Goal: Information Seeking & Learning: Learn about a topic

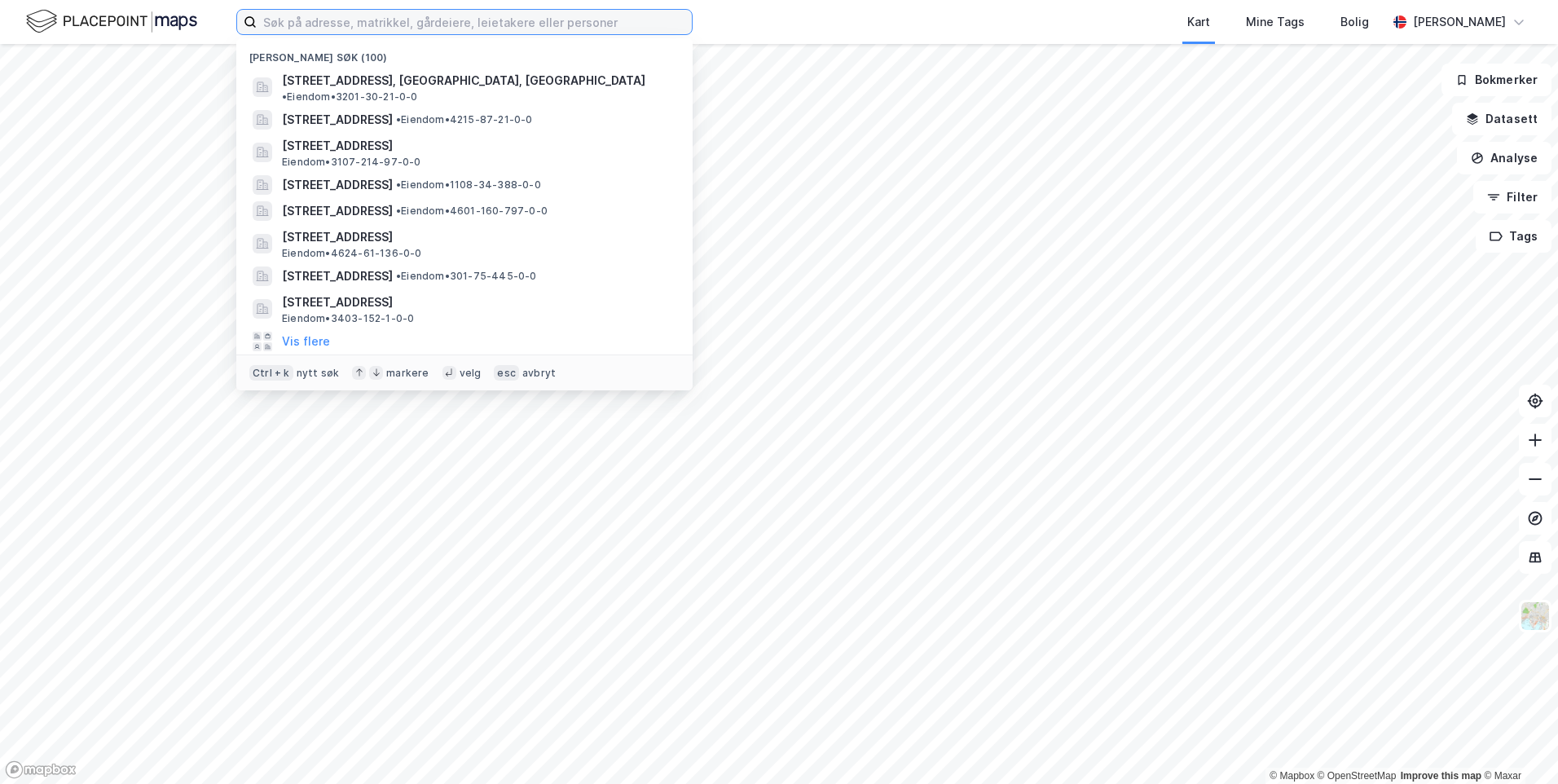
click at [499, 24] on input at bounding box center [474, 22] width 435 height 24
paste input "Løvsetdalen 14 B"
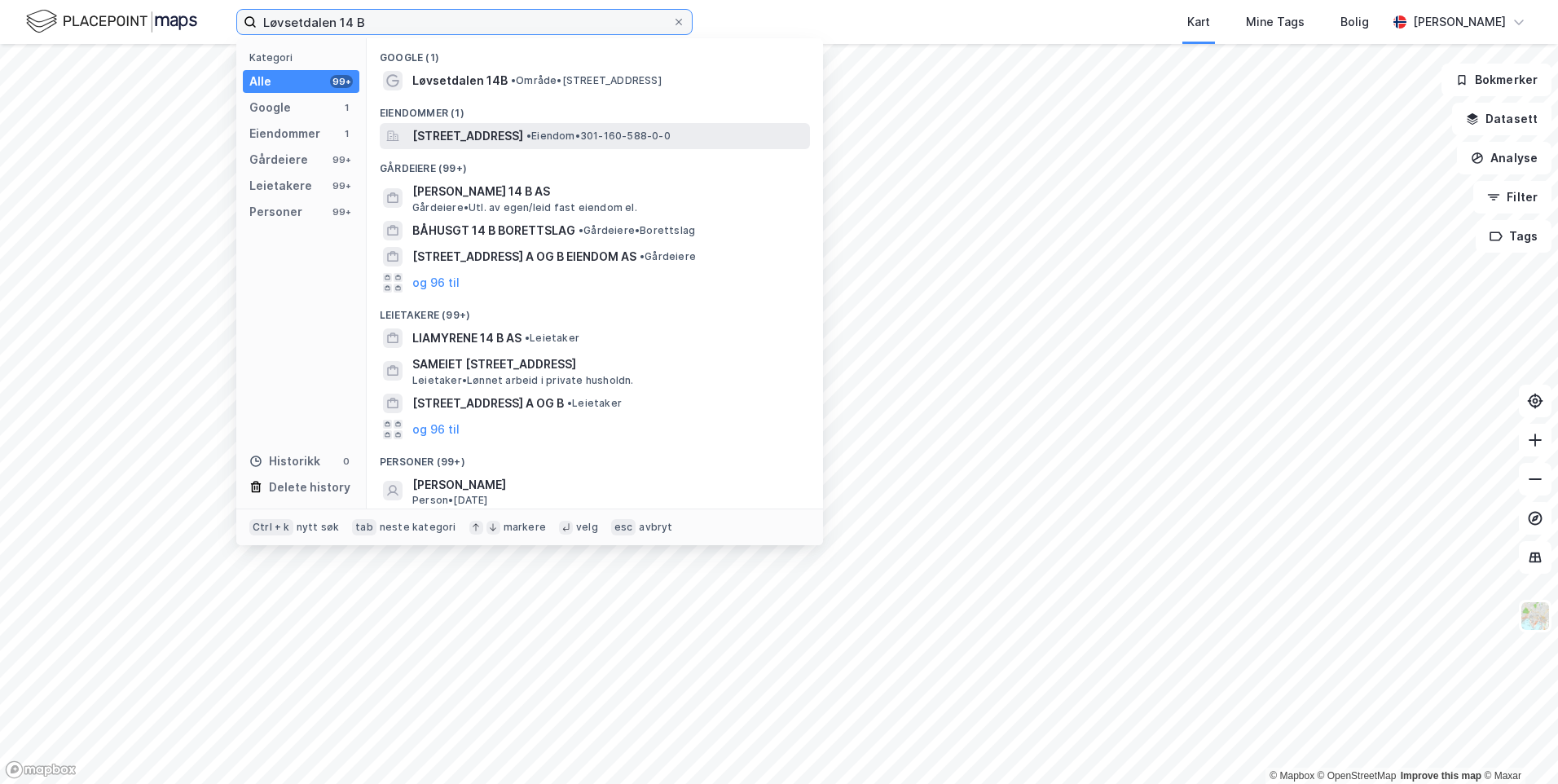
type input "Løvsetdalen 14 B"
click at [482, 136] on span "[STREET_ADDRESS]" at bounding box center [467, 136] width 111 height 20
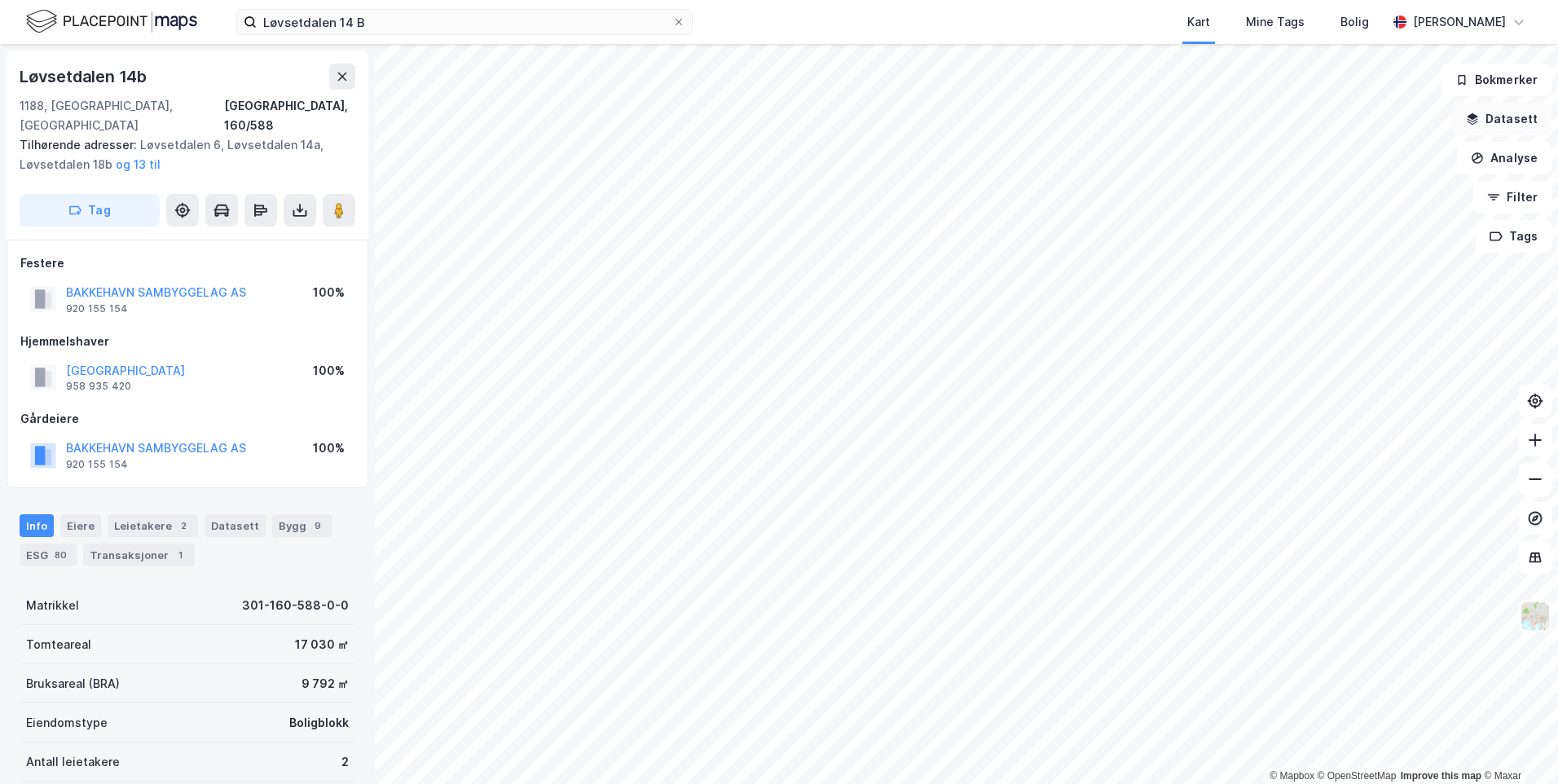
click at [1517, 118] on button "Datasett" at bounding box center [1501, 119] width 99 height 33
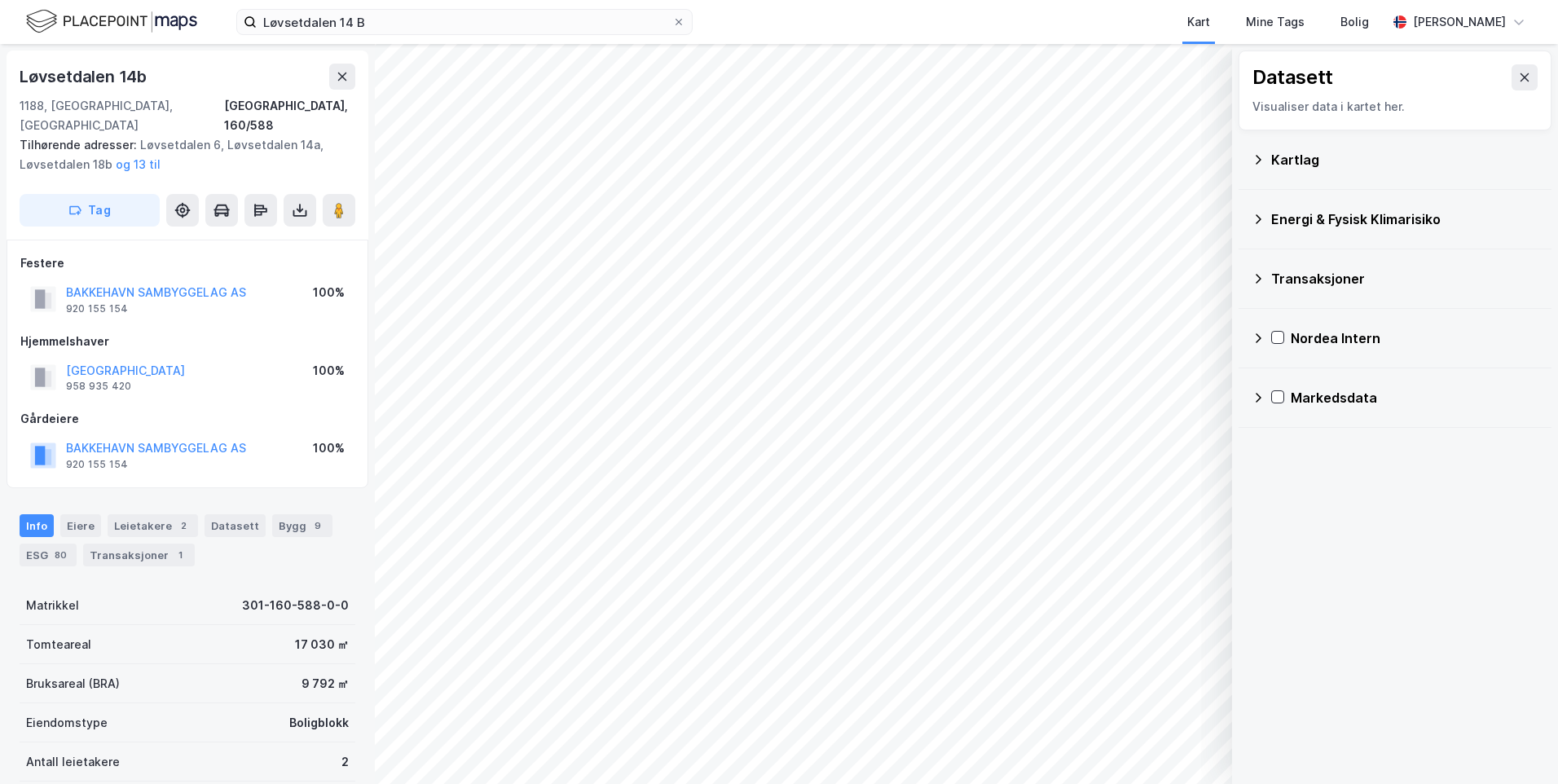
click at [1296, 161] on div "Kartlag" at bounding box center [1405, 159] width 268 height 20
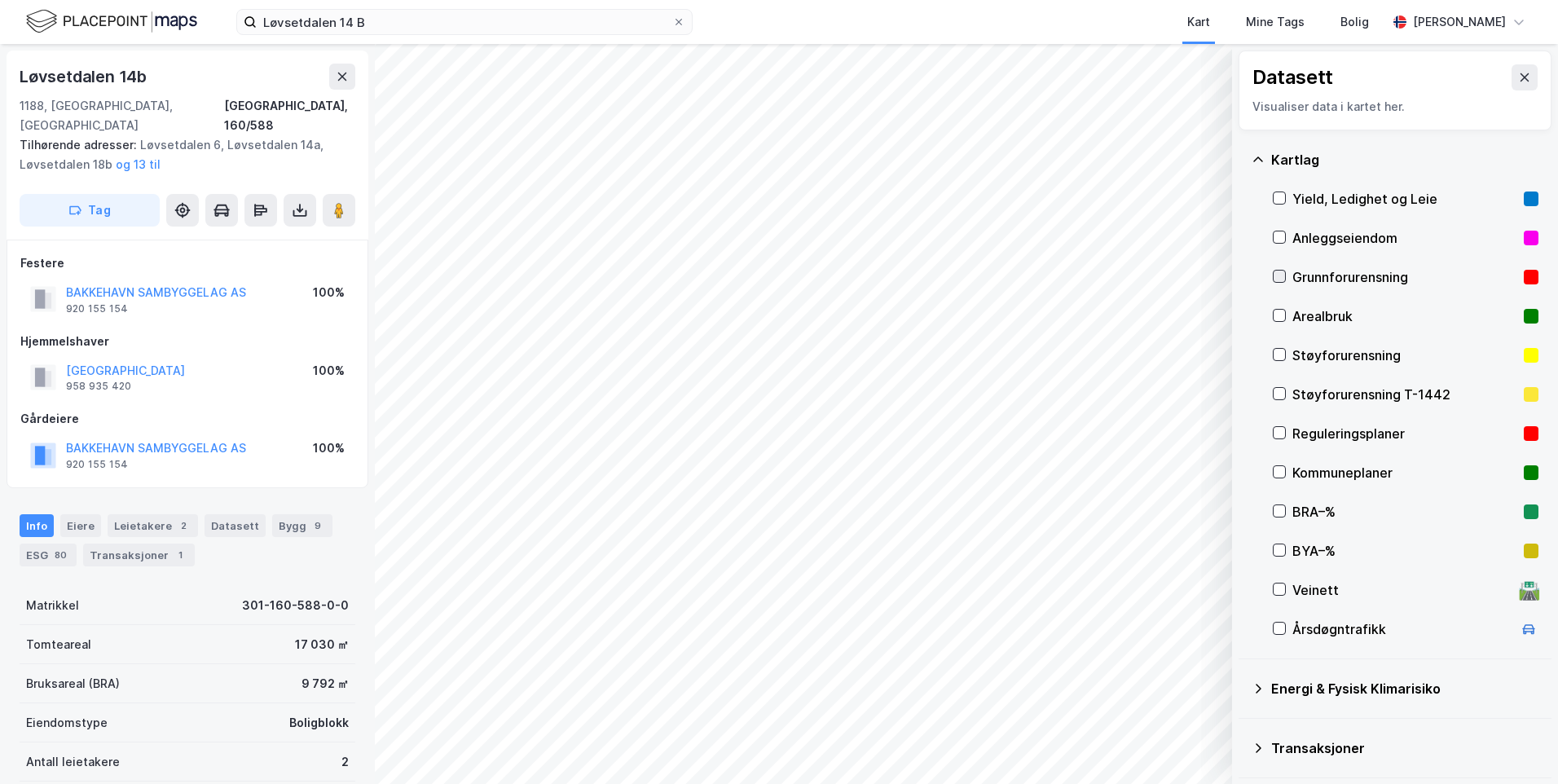
click at [1276, 279] on icon at bounding box center [1279, 276] width 11 height 11
click at [1259, 157] on icon at bounding box center [1258, 158] width 10 height 5
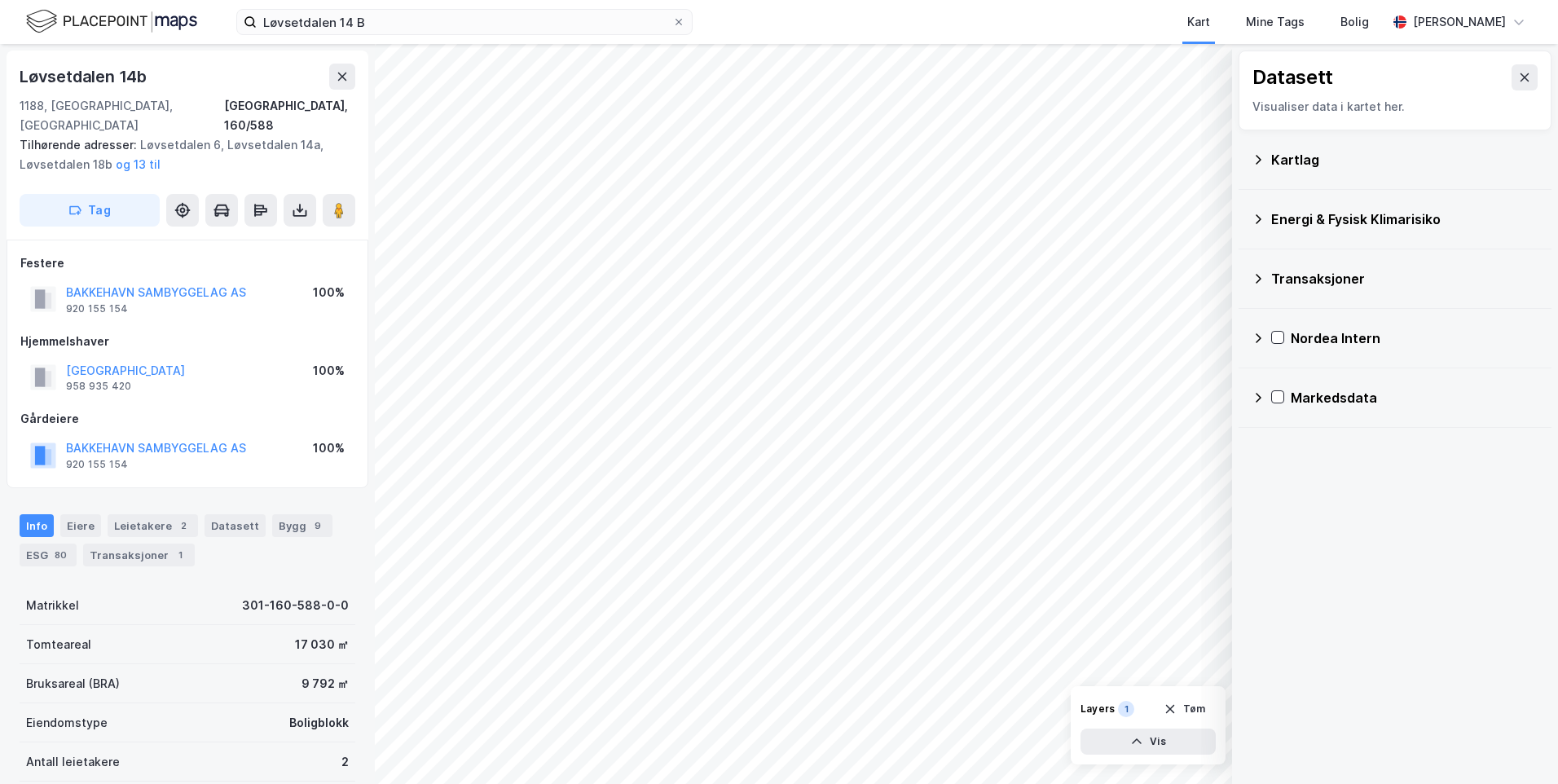
click at [1256, 218] on icon at bounding box center [1258, 219] width 13 height 13
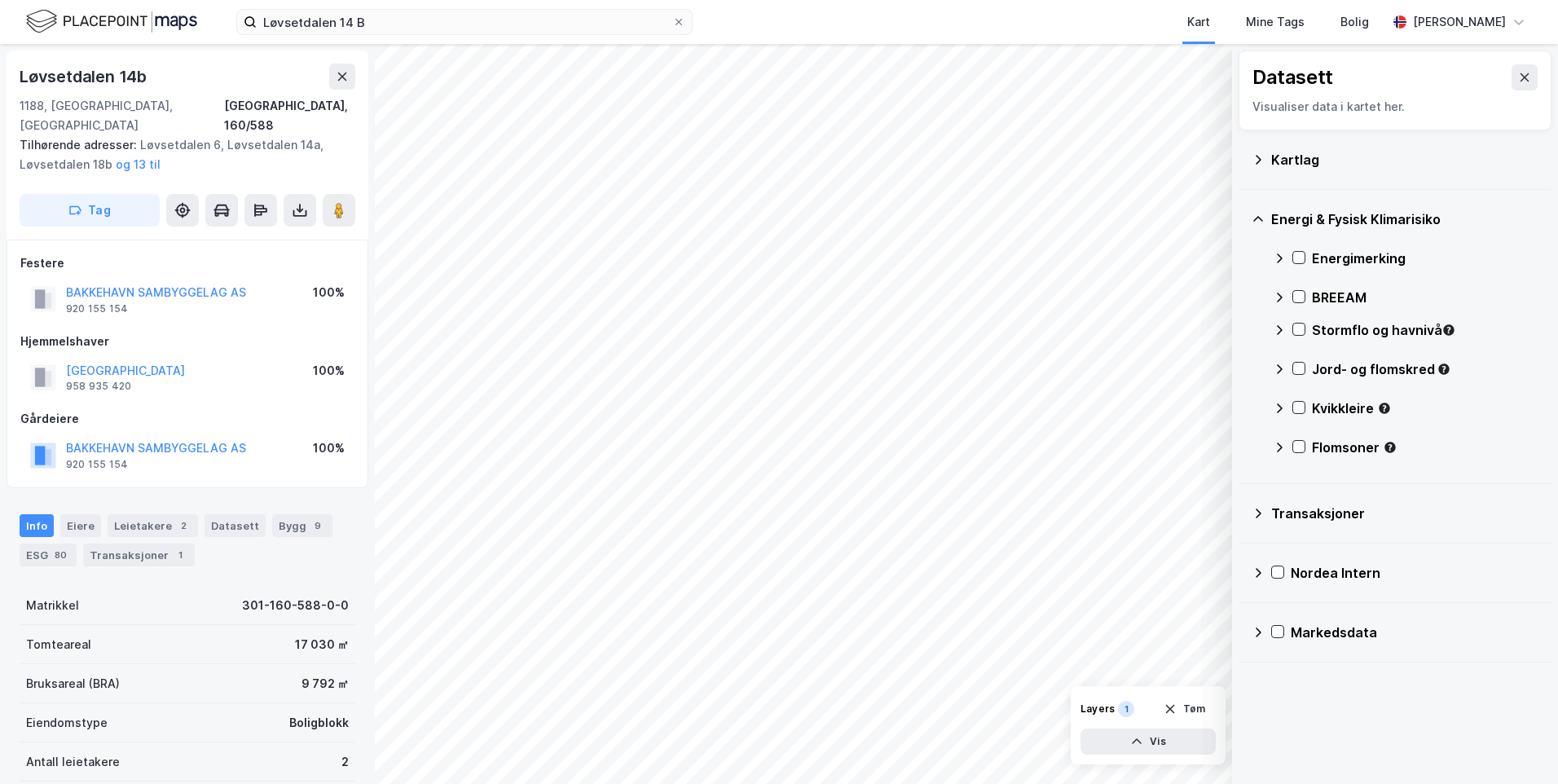
click at [1277, 257] on icon at bounding box center [1279, 258] width 13 height 13
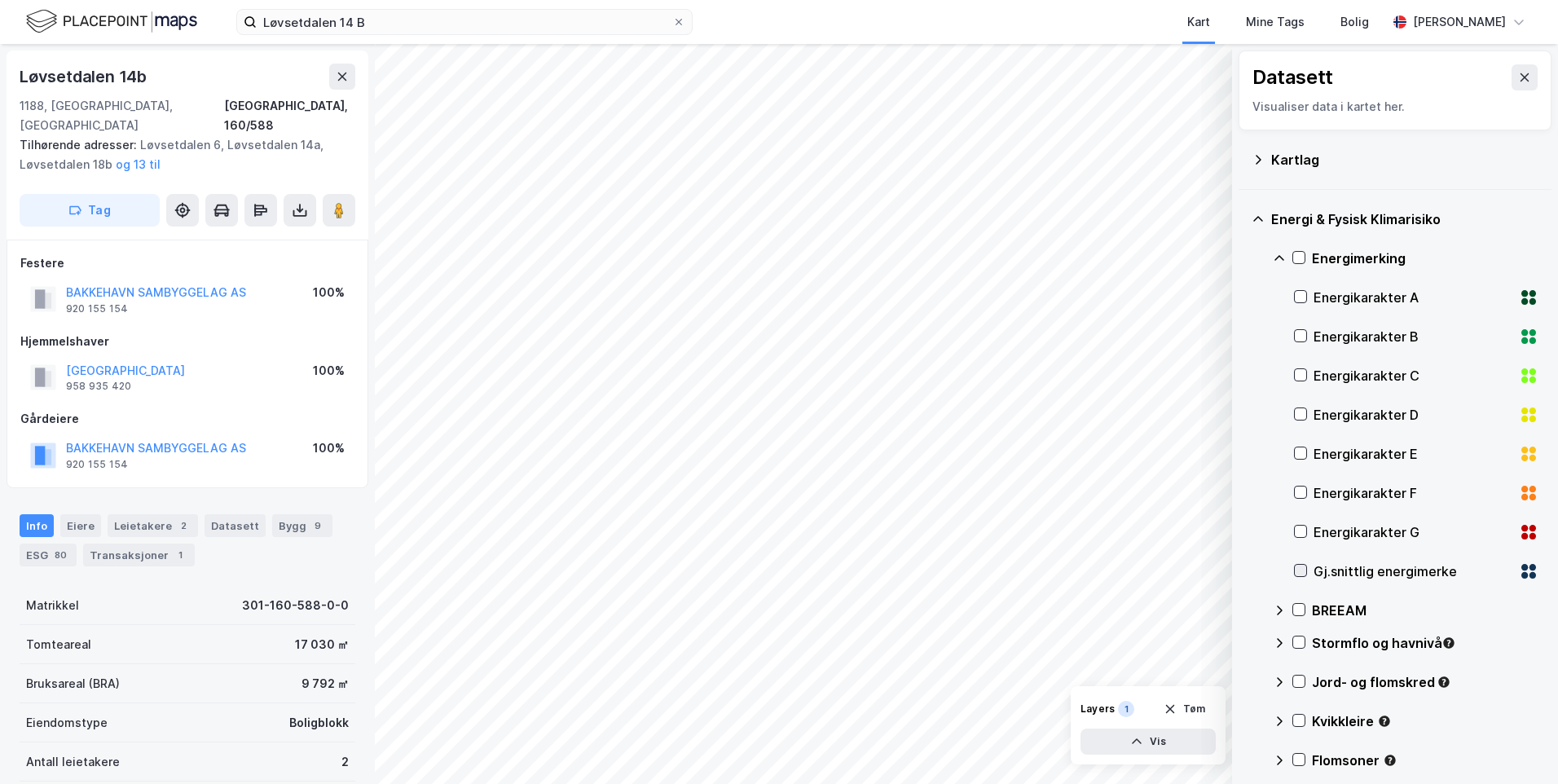
click at [1296, 568] on icon at bounding box center [1301, 570] width 11 height 11
click at [1277, 255] on icon at bounding box center [1279, 258] width 13 height 13
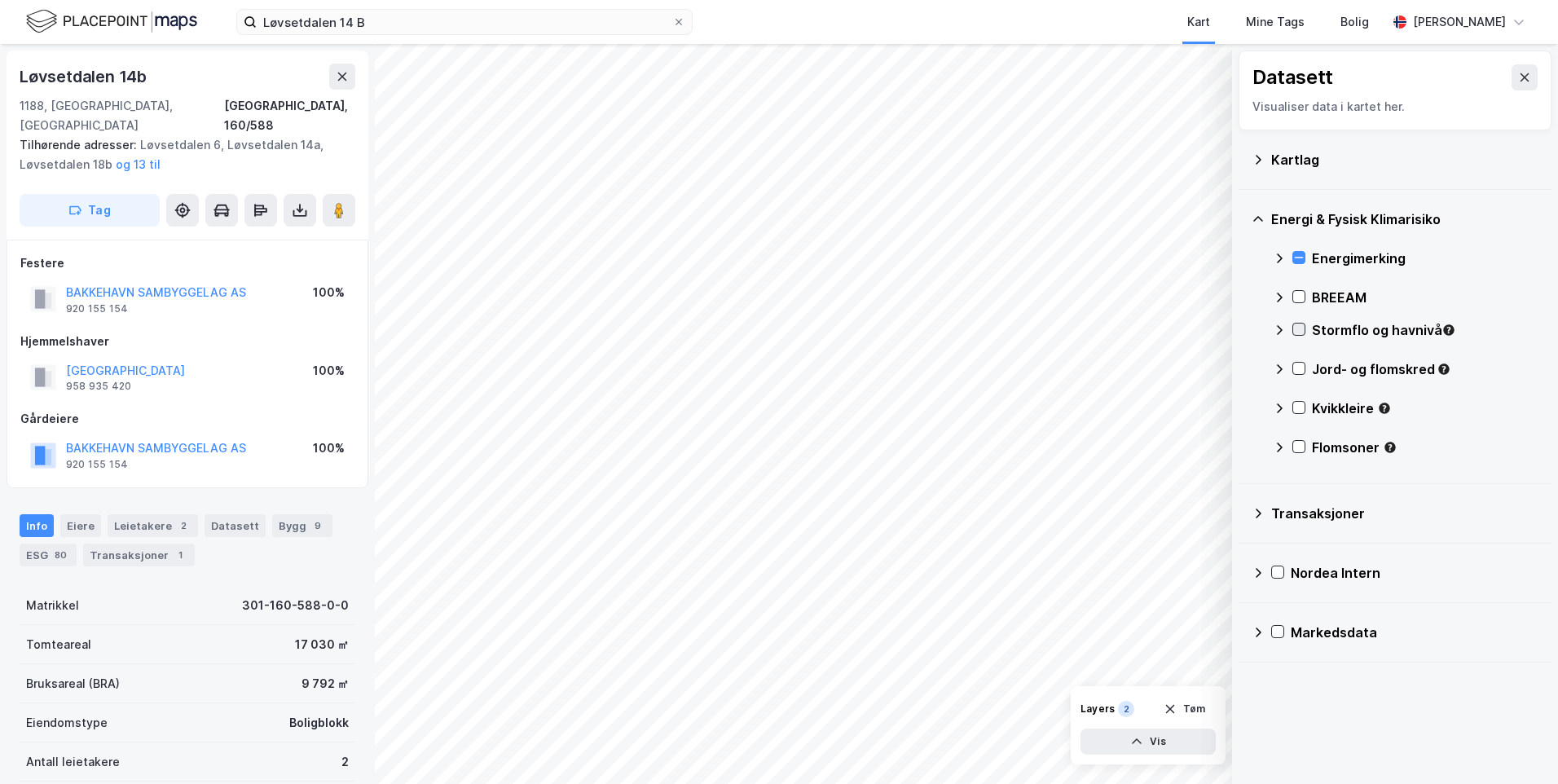
click at [1292, 325] on div at bounding box center [1299, 329] width 13 height 13
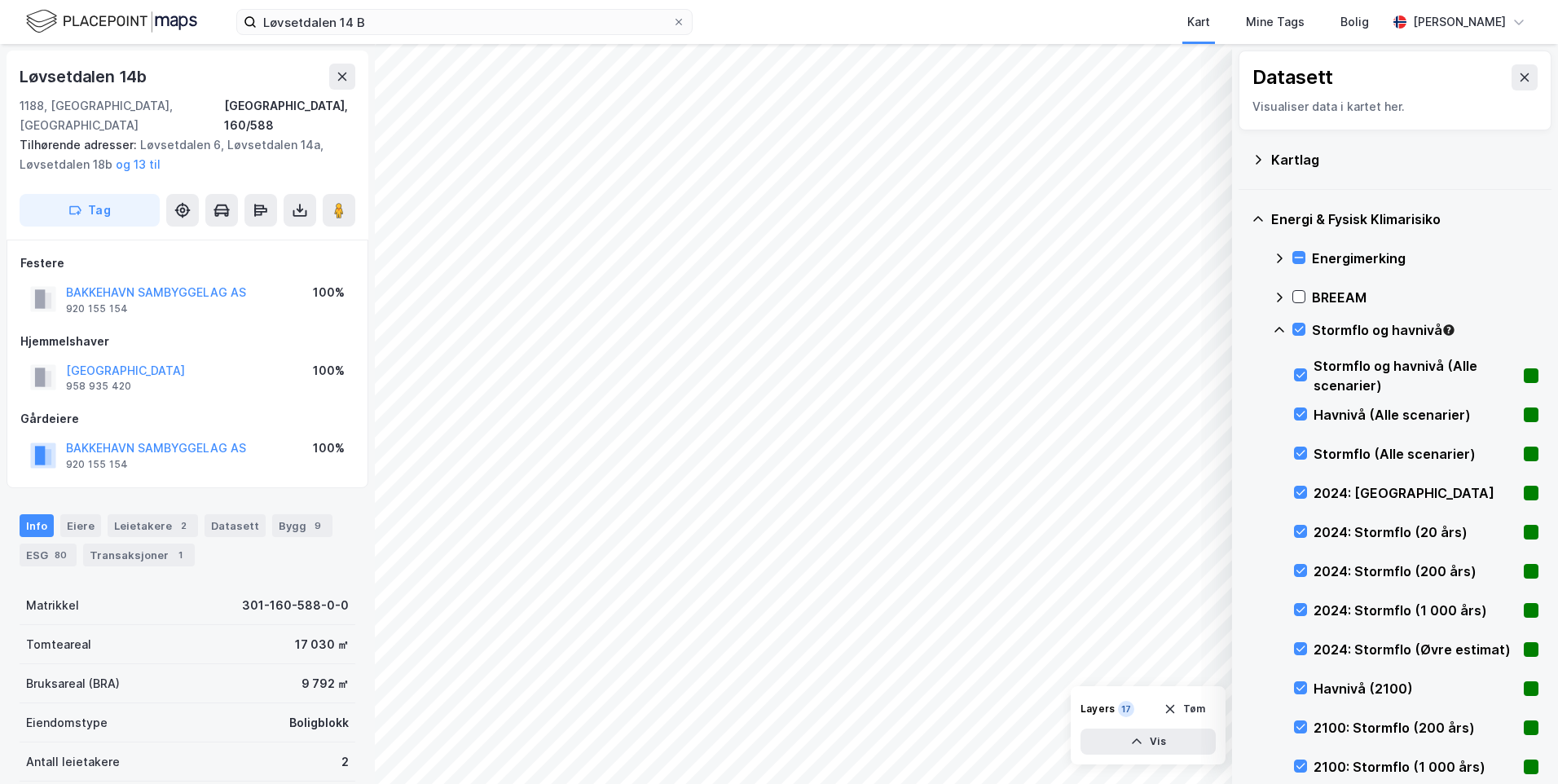
click at [1277, 326] on icon at bounding box center [1279, 330] width 13 height 13
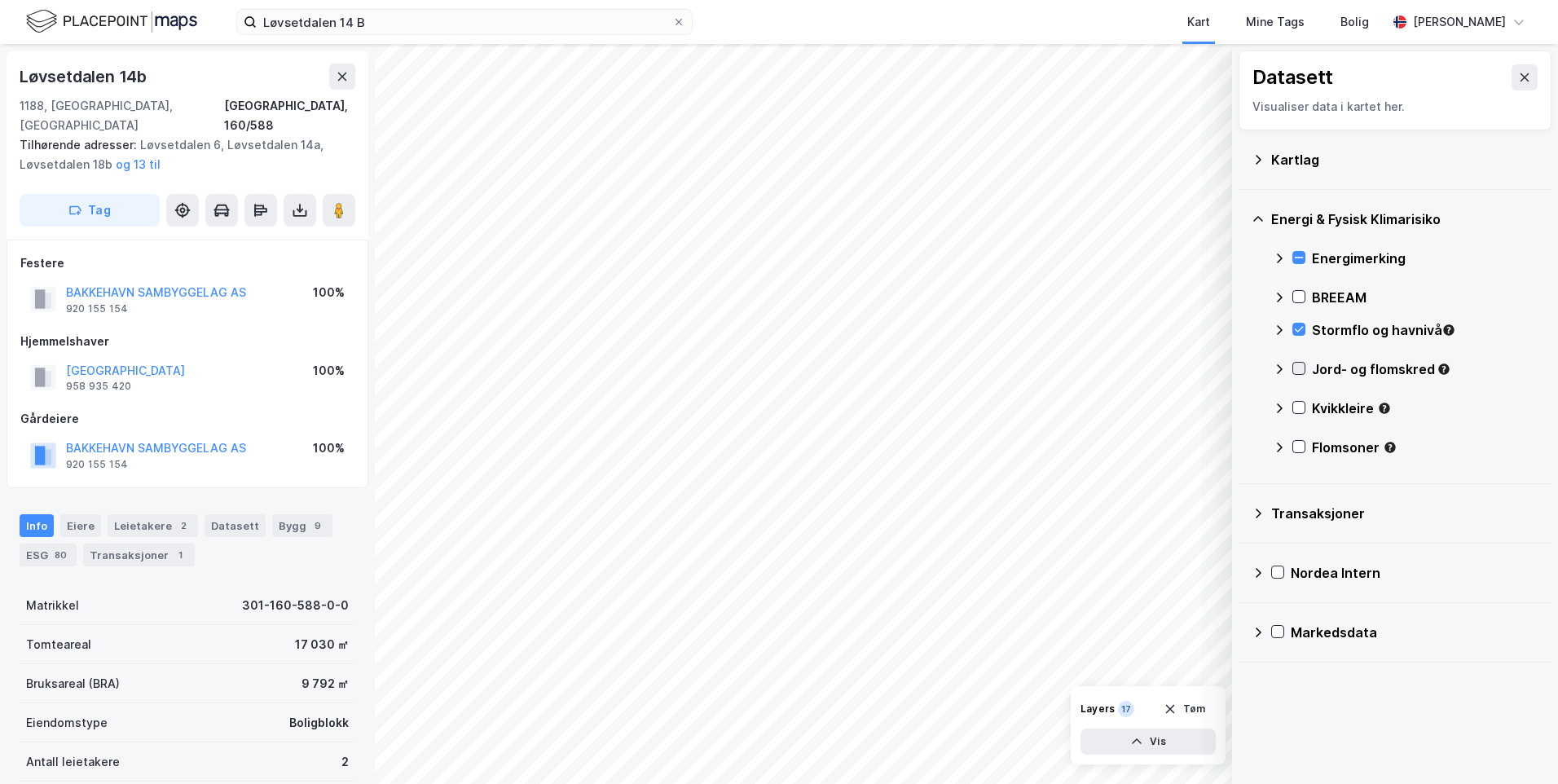
click at [1299, 367] on icon at bounding box center [1299, 368] width 11 height 11
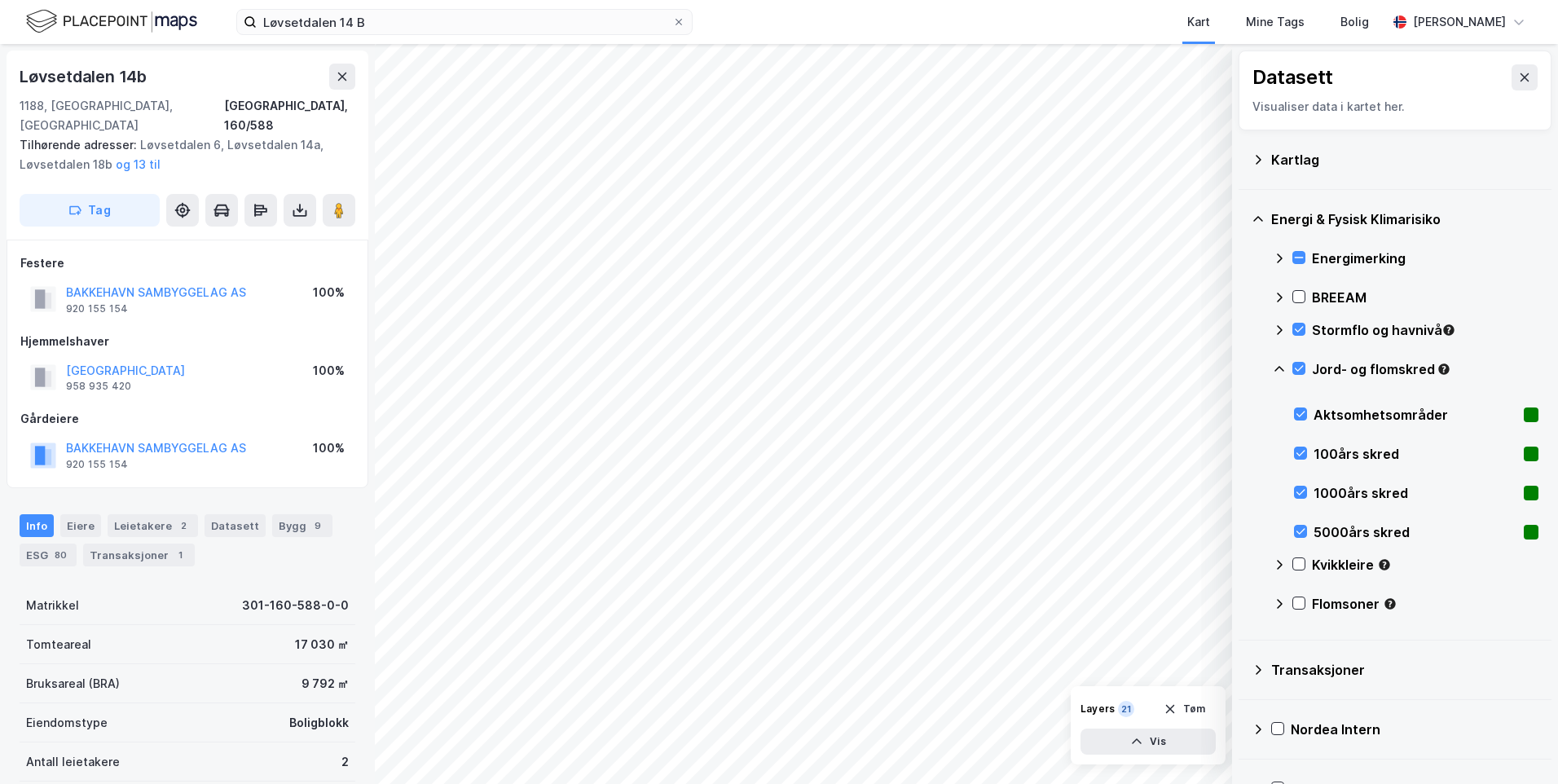
click at [1277, 368] on icon at bounding box center [1279, 369] width 10 height 6
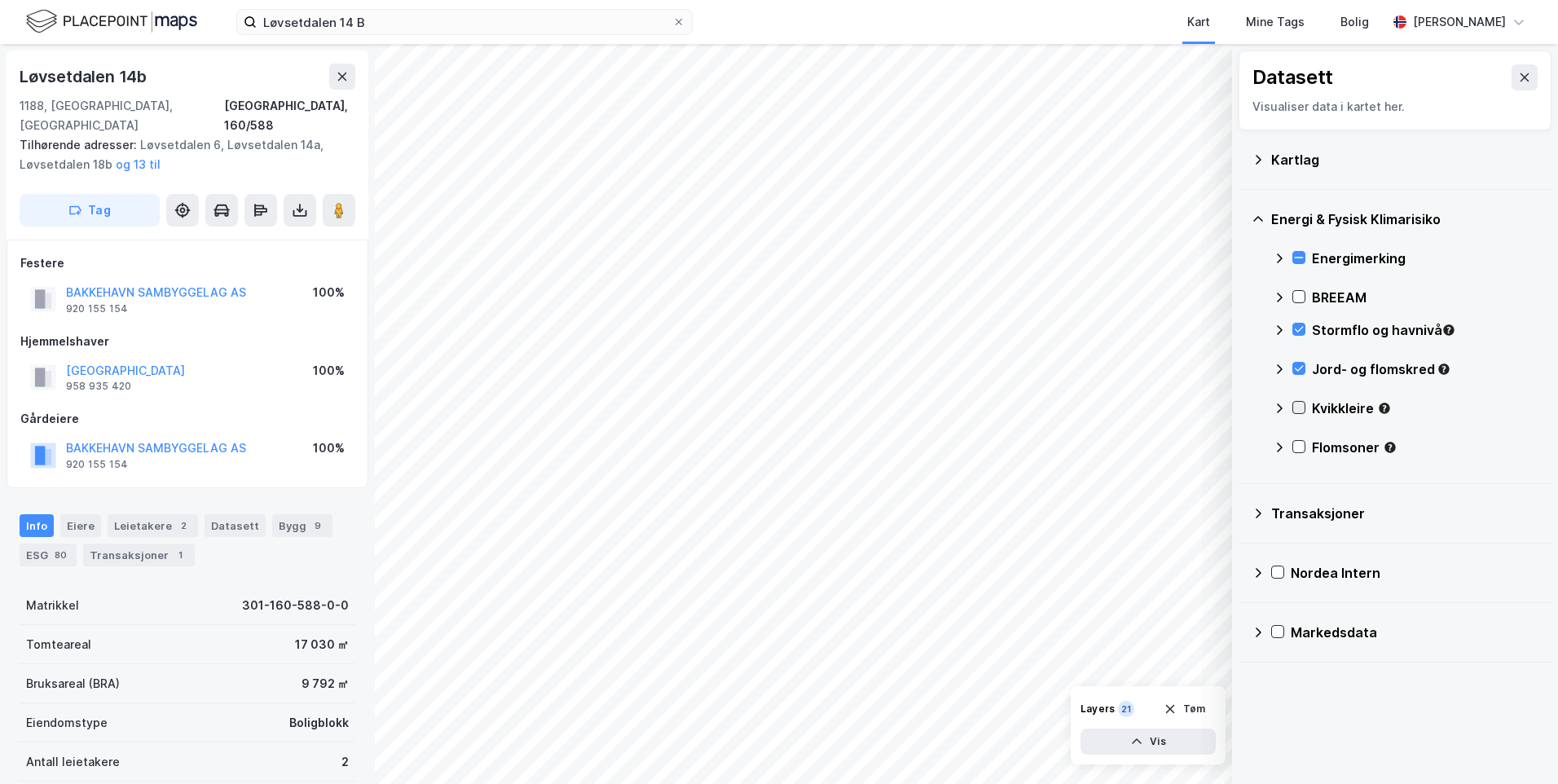
click at [1301, 403] on icon at bounding box center [1299, 407] width 11 height 11
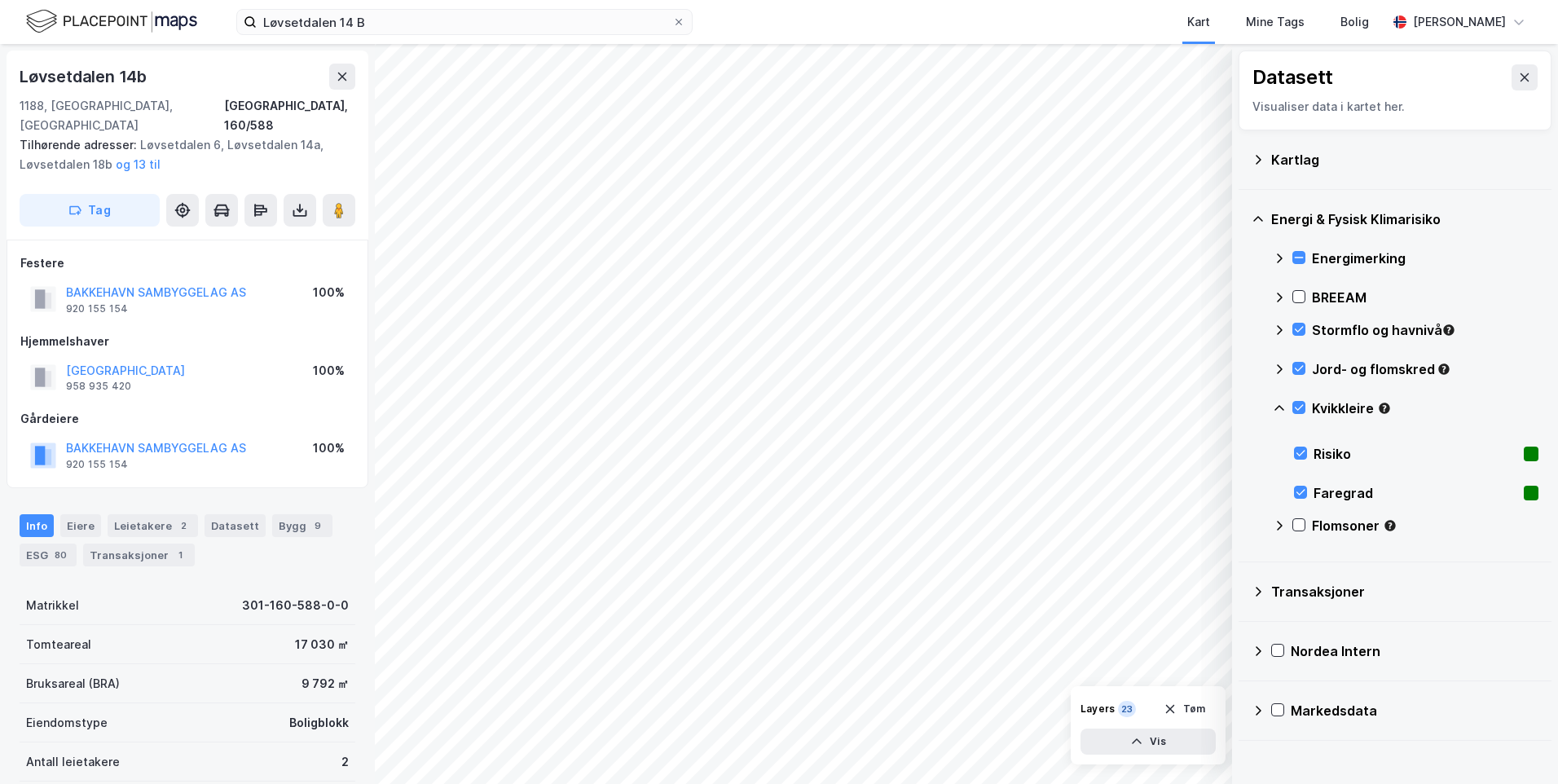
click at [1280, 405] on icon at bounding box center [1279, 408] width 13 height 13
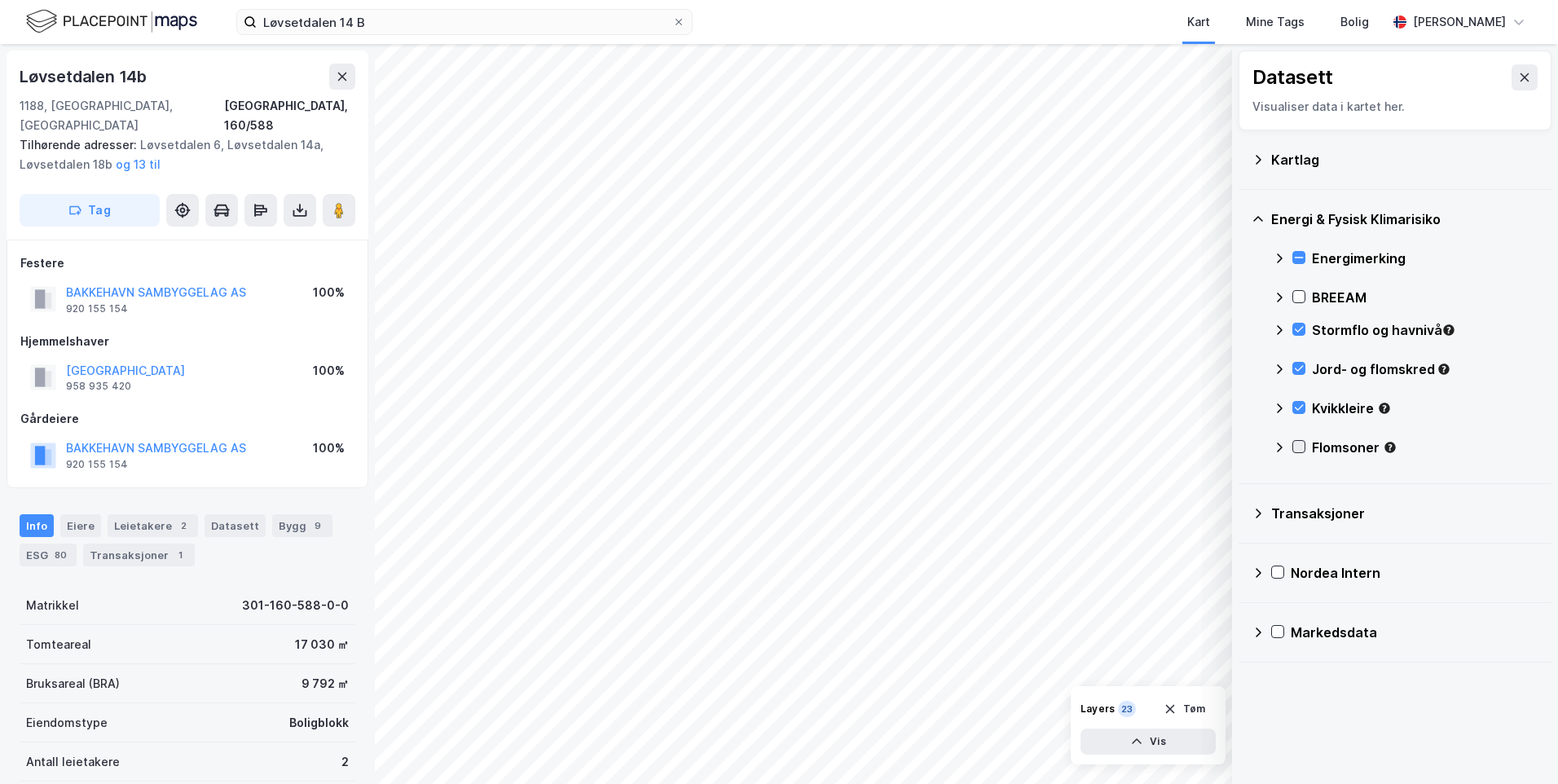
click at [1296, 444] on icon at bounding box center [1299, 446] width 11 height 11
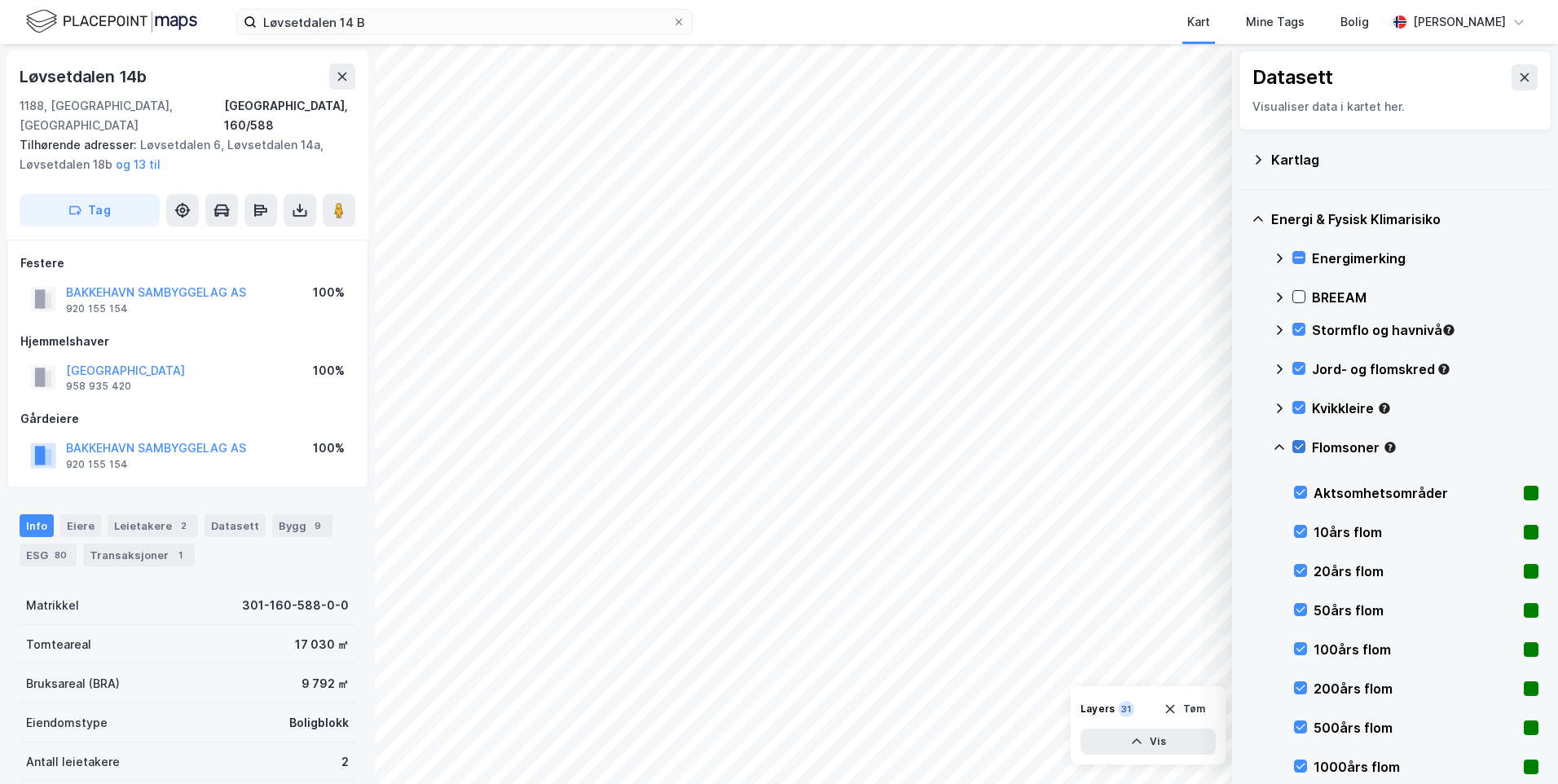
click at [1296, 444] on icon at bounding box center [1299, 446] width 11 height 11
click at [1277, 445] on icon at bounding box center [1279, 447] width 13 height 13
